Goal: Task Accomplishment & Management: Complete application form

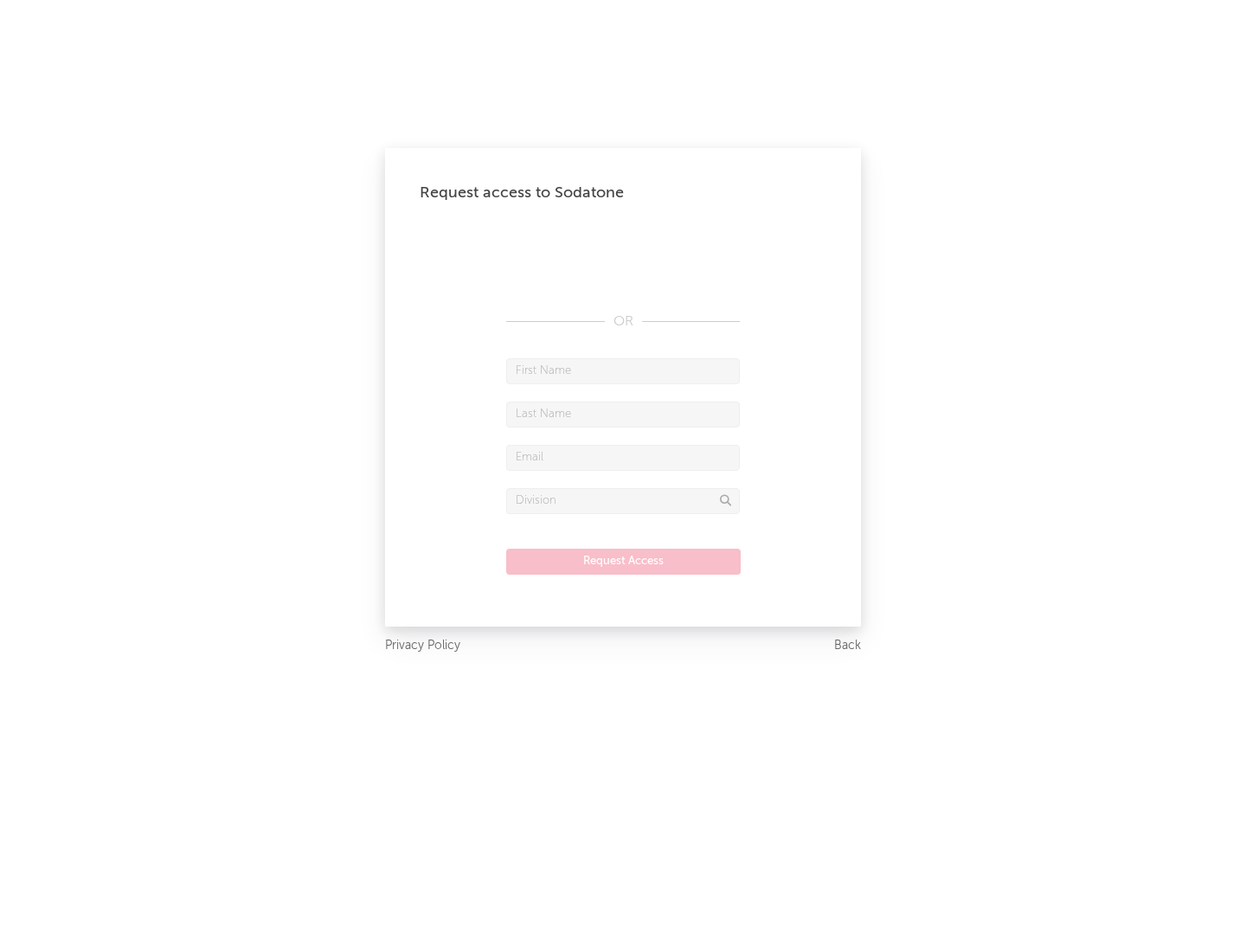
click at [623, 370] on input "text" at bounding box center [623, 370] width 233 height 26
type input "[PERSON_NAME]"
click at [623, 414] on input "text" at bounding box center [623, 414] width 233 height 26
type input "[PERSON_NAME]"
click at [623, 457] on input "text" at bounding box center [623, 457] width 233 height 26
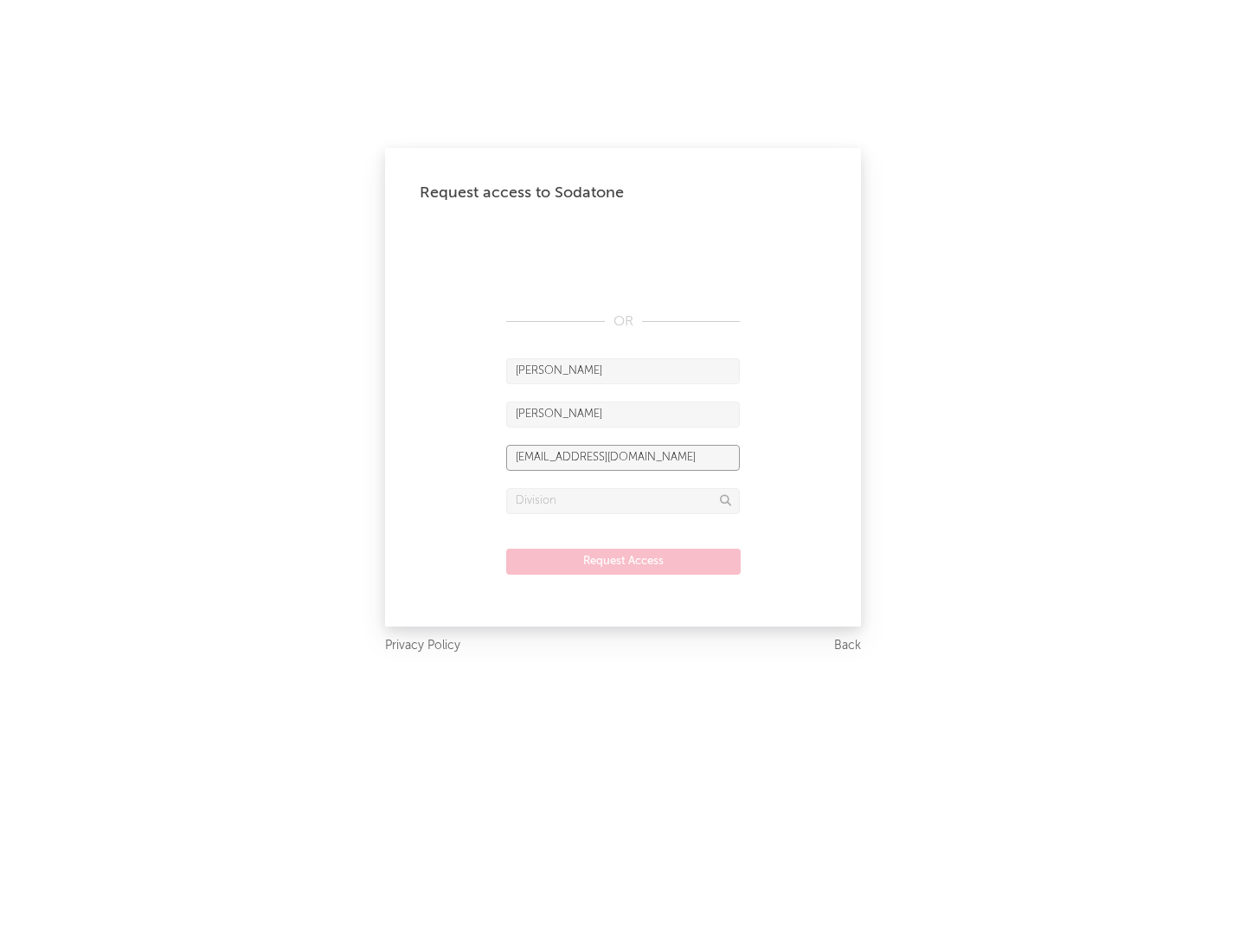
type input "[EMAIL_ADDRESS][DOMAIN_NAME]"
click at [623, 501] on input "text" at bounding box center [623, 501] width 233 height 26
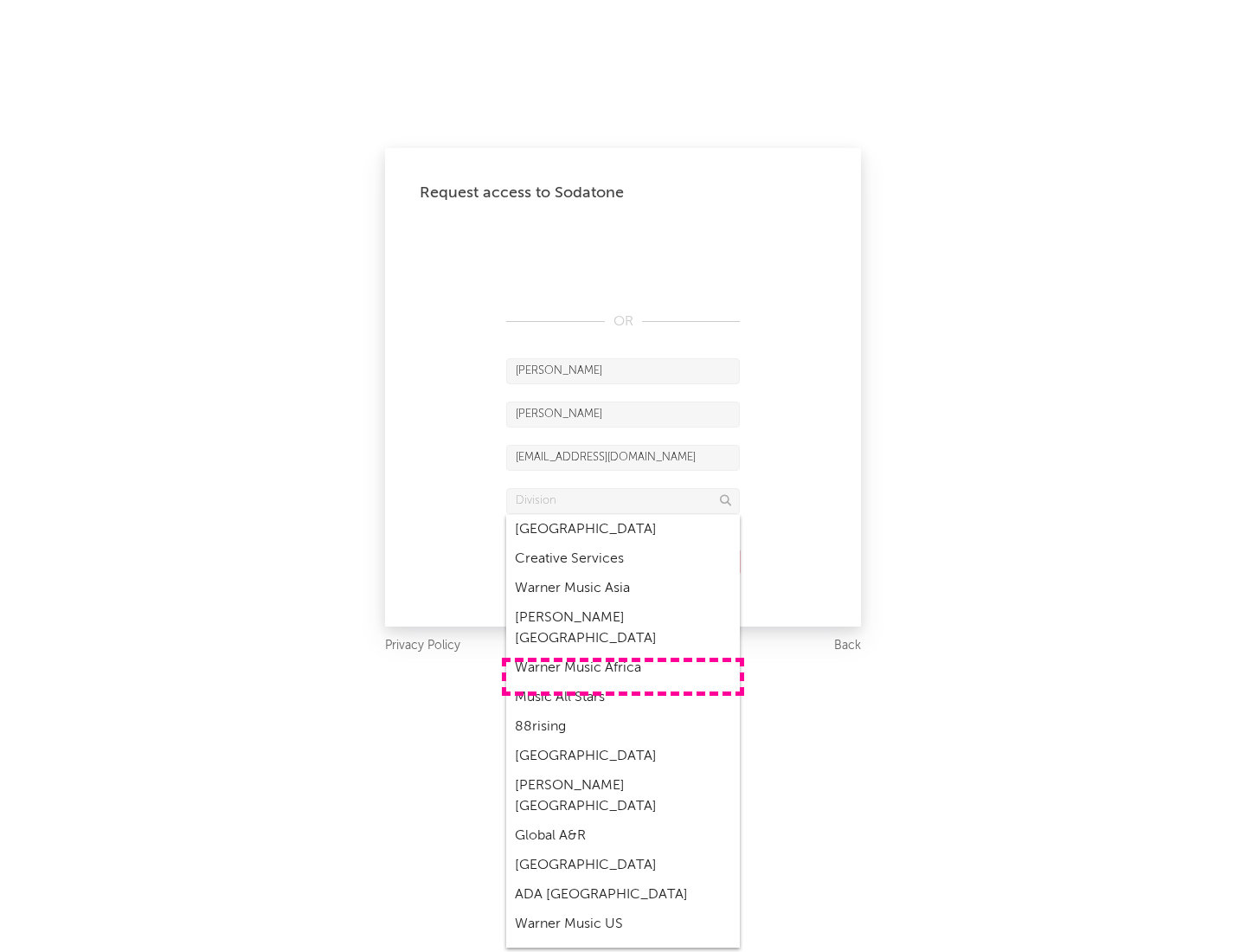
click at [623, 683] on div "Music All Stars" at bounding box center [623, 697] width 233 height 30
type input "Music All Stars"
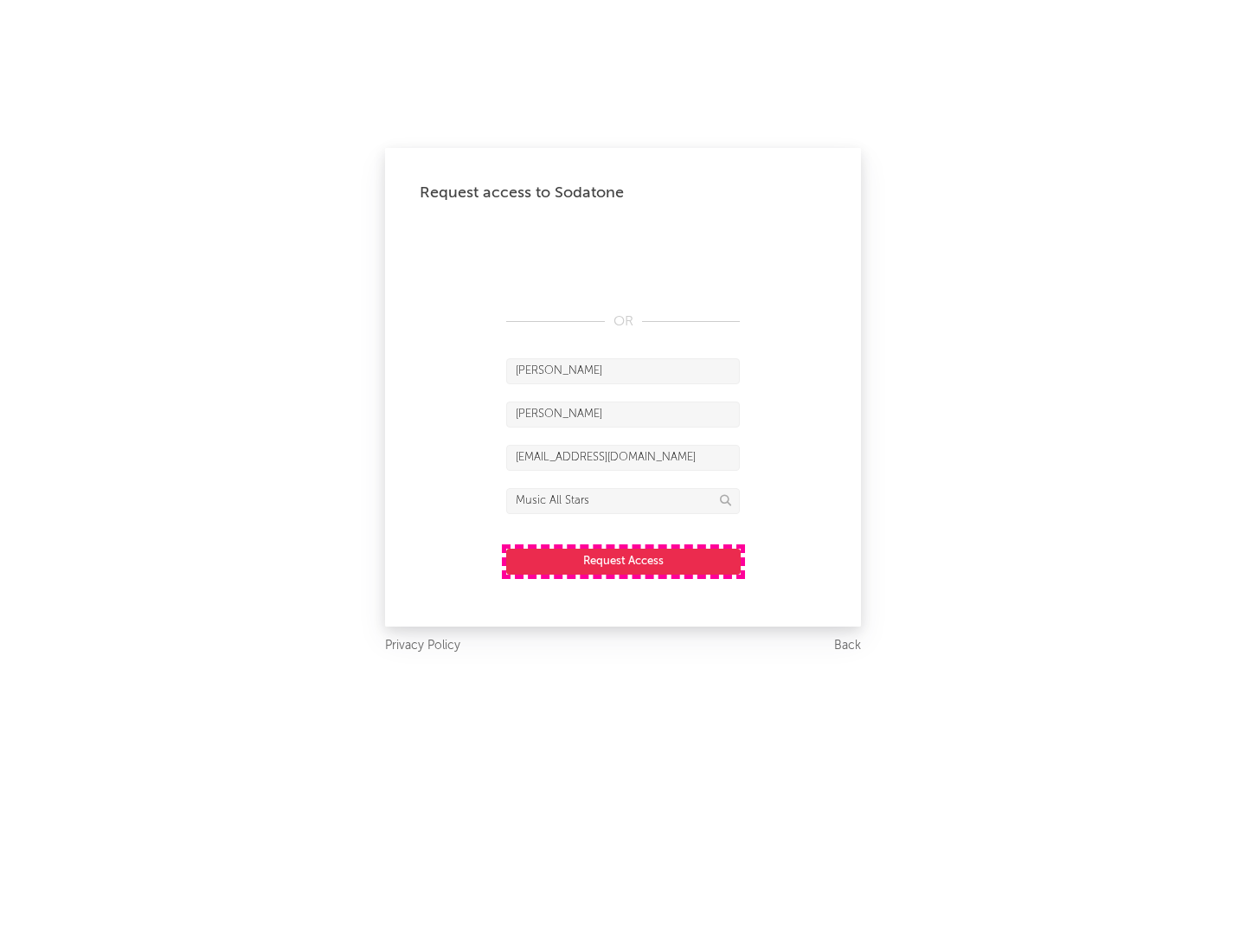
click at [623, 561] on button "Request Access" at bounding box center [623, 561] width 234 height 26
